Goal: Task Accomplishment & Management: Understand process/instructions

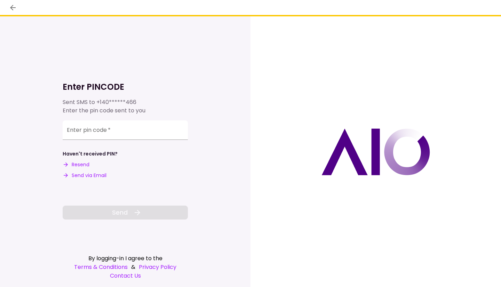
click at [85, 132] on div "Enter pin code   *" at bounding box center [125, 129] width 125 height 19
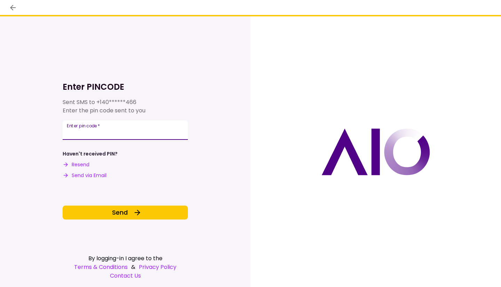
type input "******"
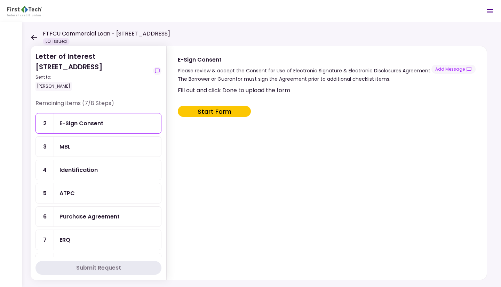
click at [62, 104] on div "Remaining items (7/8 Steps)" at bounding box center [98, 106] width 126 height 14
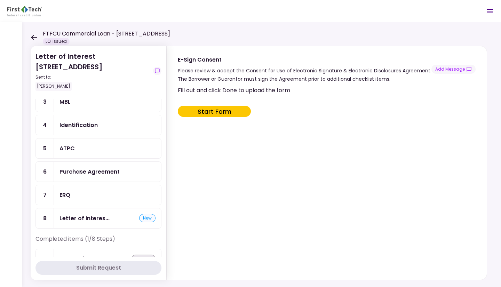
scroll to position [61, 0]
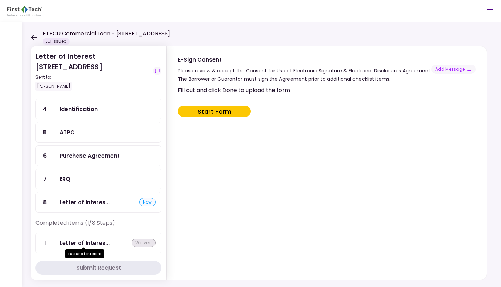
click at [87, 239] on div "Letter of Interes..." at bounding box center [84, 243] width 50 height 9
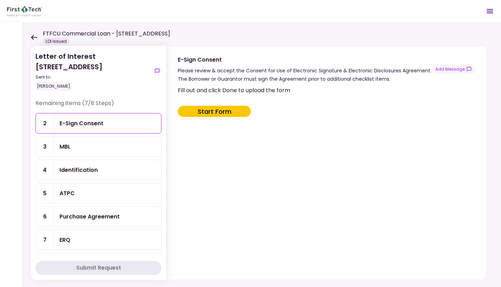
click at [31, 38] on icon at bounding box center [34, 37] width 7 height 5
